Goal: Information Seeking & Learning: Learn about a topic

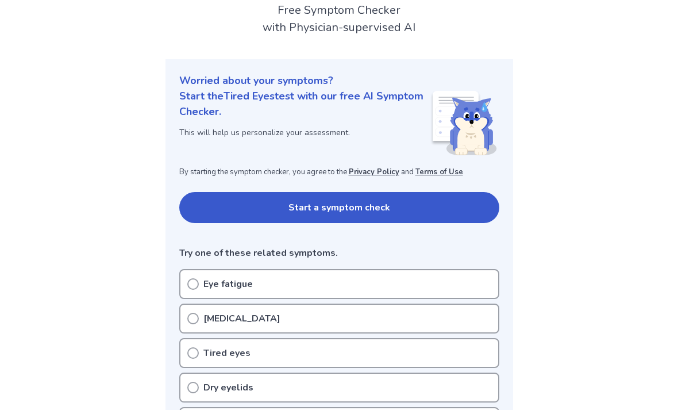
scroll to position [98, 0]
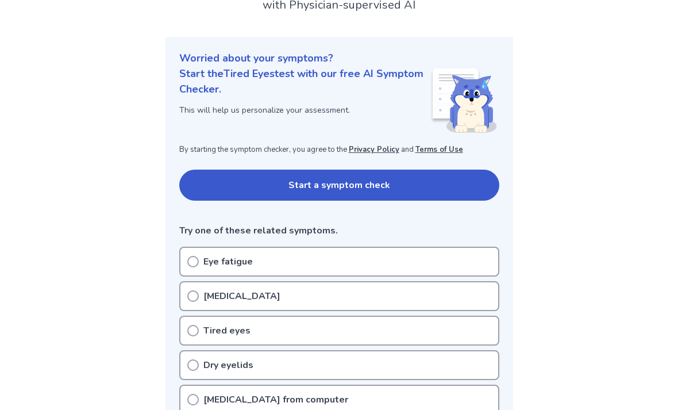
click at [469, 323] on div "Tired eyes" at bounding box center [339, 330] width 320 height 30
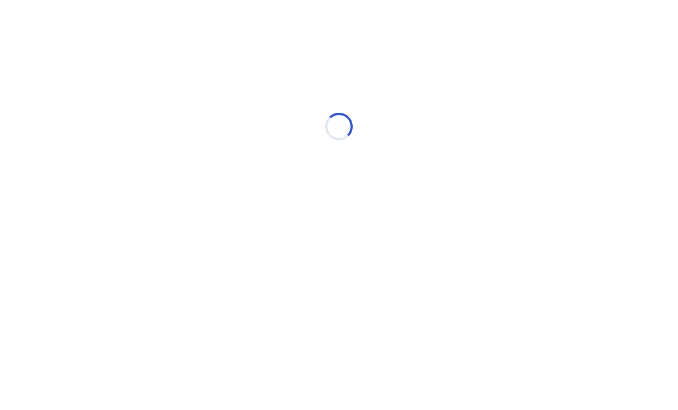
click at [461, 241] on html "Loading..." at bounding box center [339, 120] width 678 height 241
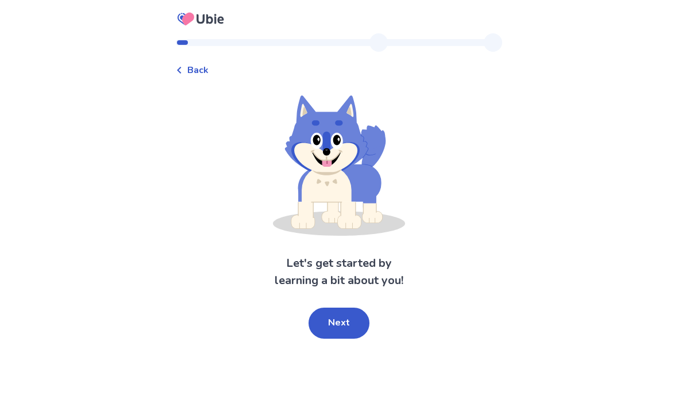
click at [349, 324] on button "Next" at bounding box center [339, 322] width 61 height 31
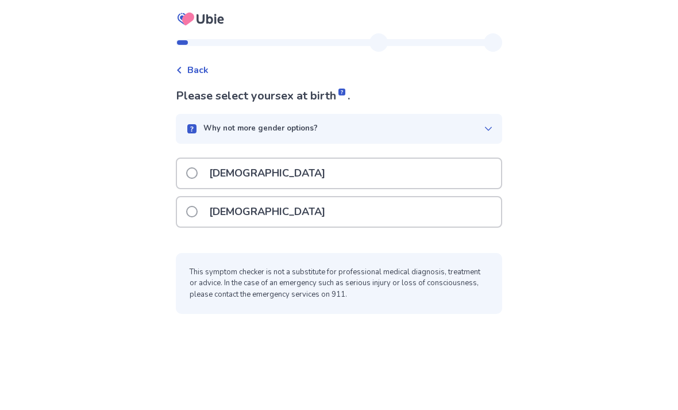
click at [450, 209] on div "[DEMOGRAPHIC_DATA]" at bounding box center [339, 211] width 324 height 29
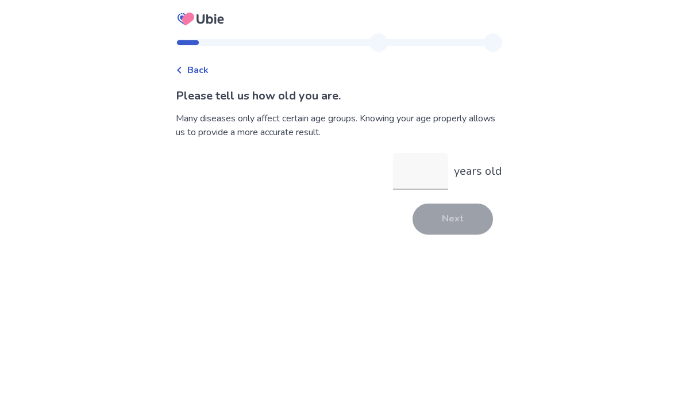
click at [432, 180] on input "years old" at bounding box center [420, 171] width 55 height 37
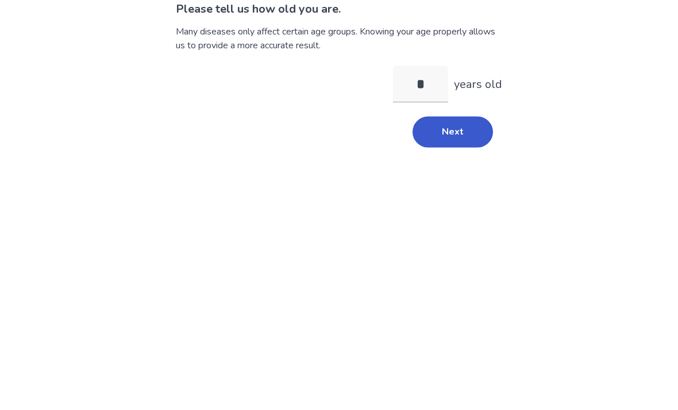
type input "**"
click at [451, 203] on button "Next" at bounding box center [453, 218] width 80 height 31
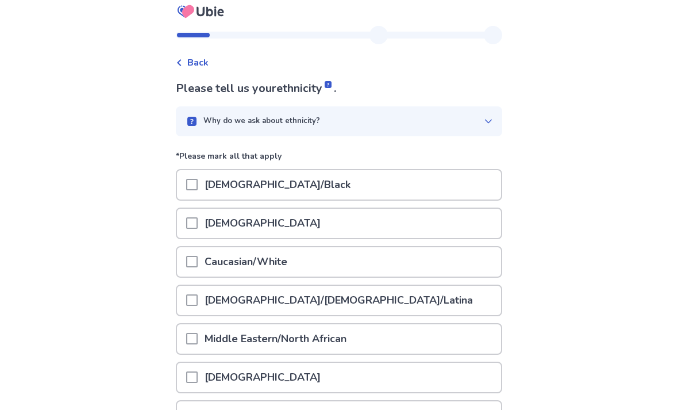
scroll to position [11, 0]
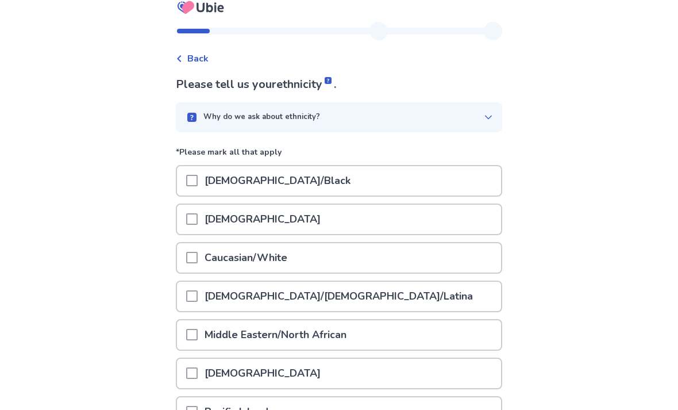
click at [459, 289] on div "[DEMOGRAPHIC_DATA]/[DEMOGRAPHIC_DATA]/Latina" at bounding box center [339, 296] width 324 height 29
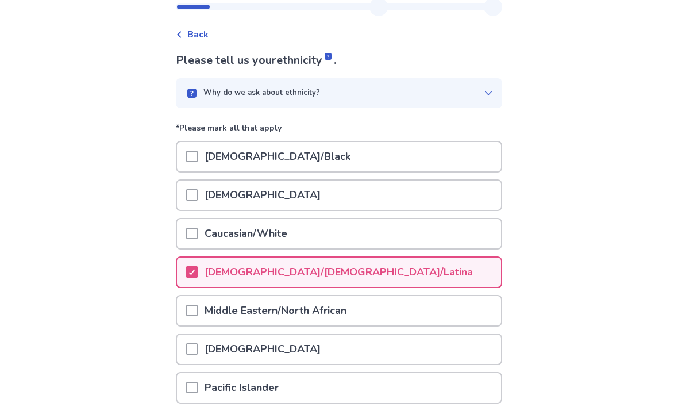
scroll to position [133, 0]
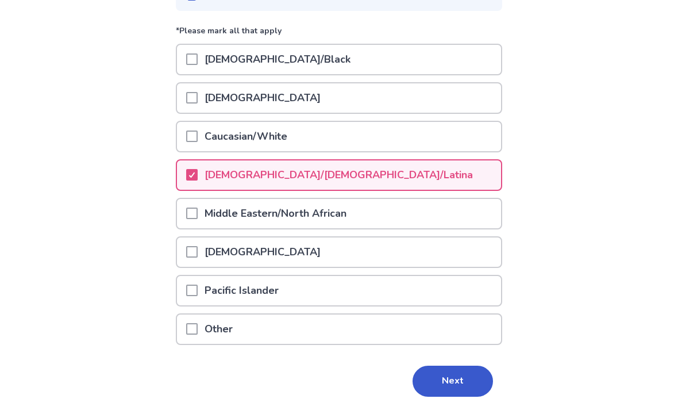
click at [457, 374] on button "Next" at bounding box center [453, 380] width 80 height 31
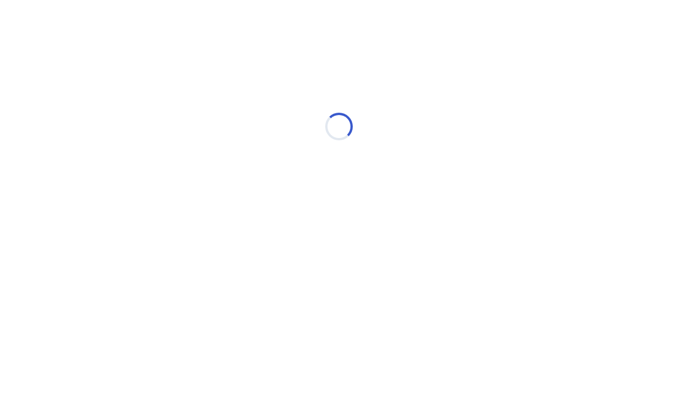
scroll to position [0, 0]
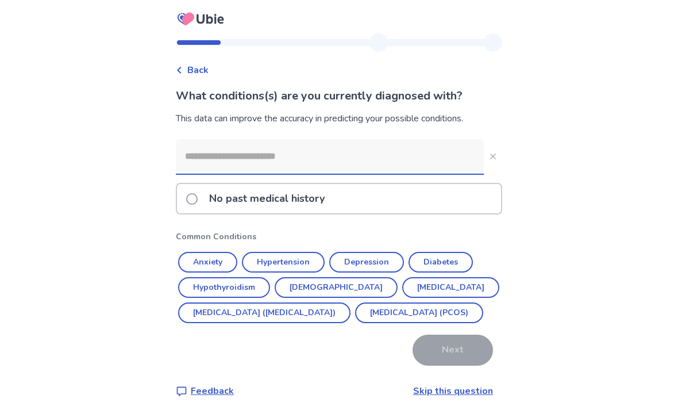
click at [443, 204] on div "No past medical history" at bounding box center [339, 198] width 324 height 29
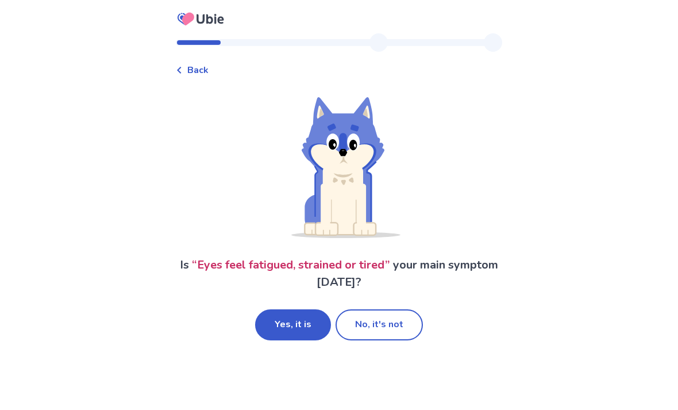
click at [300, 328] on button "Yes, it is" at bounding box center [293, 324] width 76 height 31
